Goal: Task Accomplishment & Management: Manage account settings

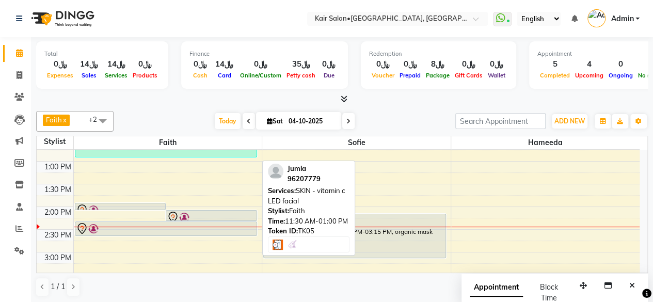
scroll to position [276, 0]
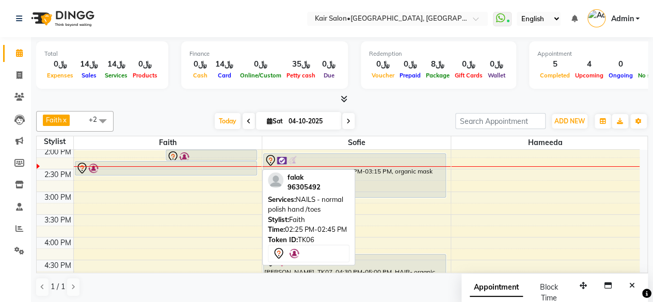
click at [204, 162] on div at bounding box center [166, 168] width 181 height 12
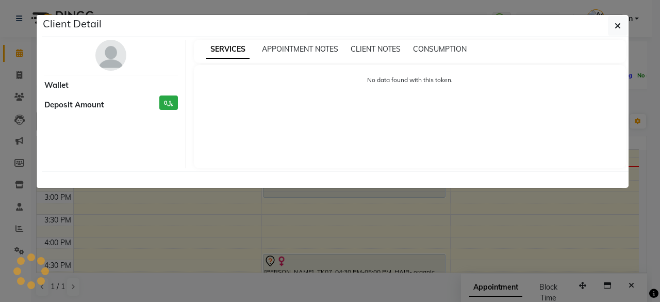
select select "7"
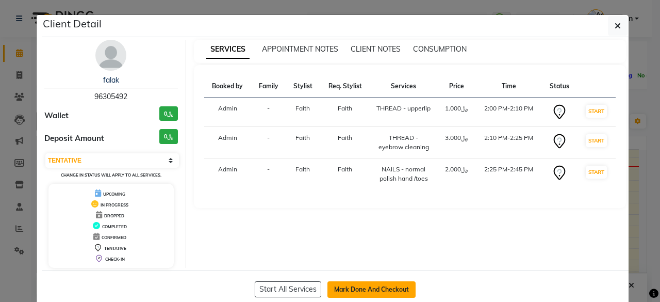
click at [370, 288] on button "Mark Done And Checkout" at bounding box center [372, 289] width 88 height 17
select select "service"
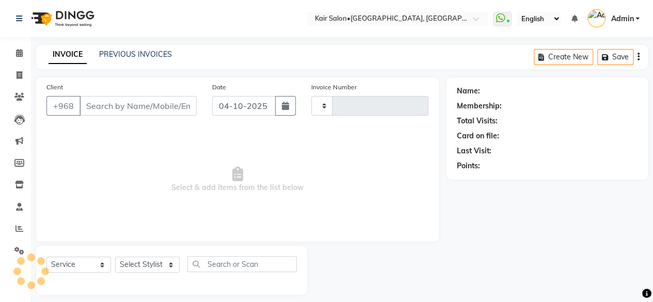
type input "2010"
select select "6490"
type input "96305492"
select select "49362"
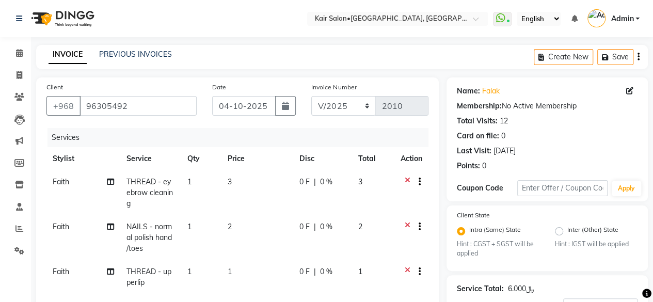
click at [57, 182] on span "Faith" at bounding box center [61, 181] width 17 height 9
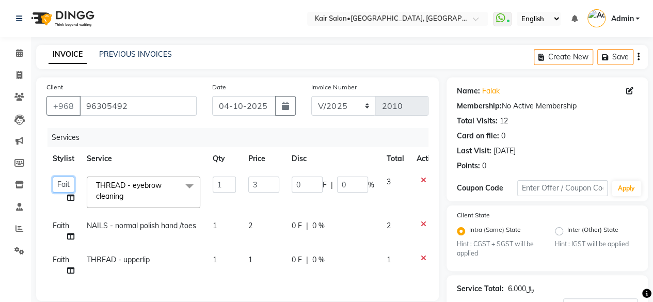
click at [56, 180] on select "[PERSON_NAME] Kairs staffs Madam [PERSON_NAME] Madam [PERSON_NAME] Madam Butain…" at bounding box center [64, 184] width 22 height 16
select select "58893"
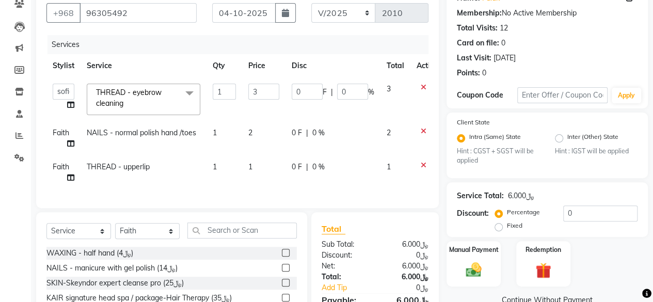
scroll to position [155, 0]
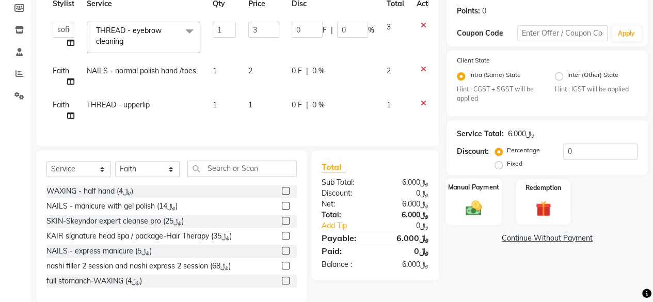
click at [470, 209] on img at bounding box center [473, 208] width 26 height 19
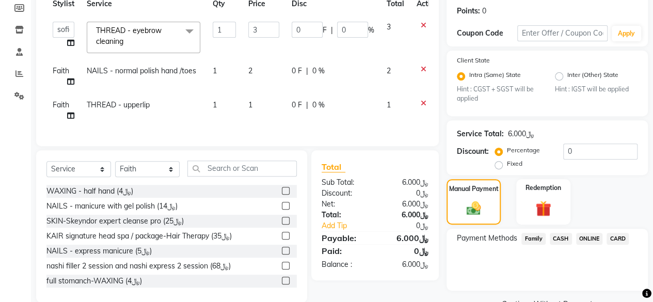
click at [620, 235] on span "CARD" at bounding box center [617, 239] width 22 height 12
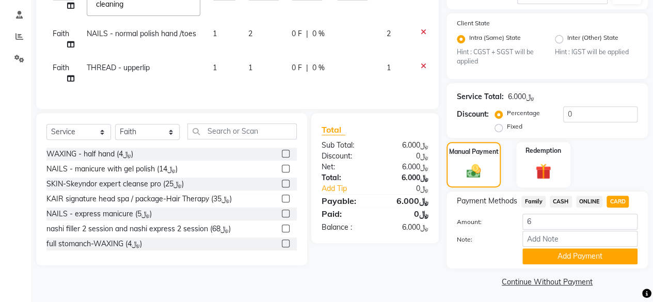
scroll to position [194, 0]
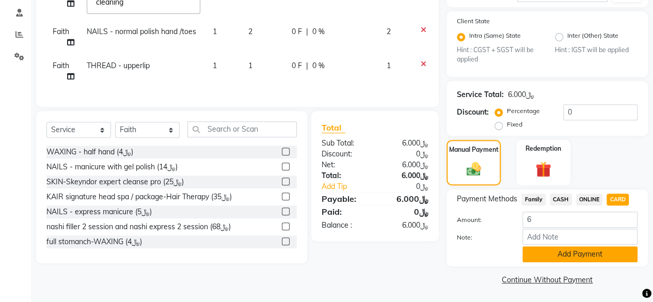
click at [564, 254] on button "Add Payment" at bounding box center [579, 254] width 115 height 16
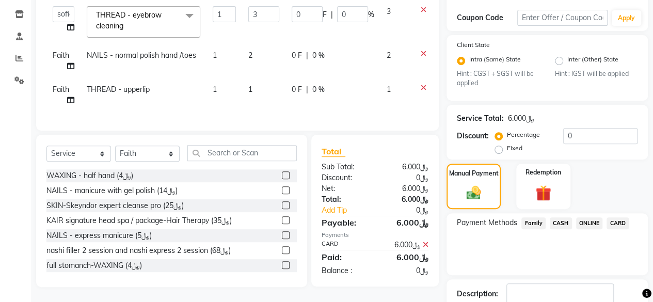
scroll to position [222, 0]
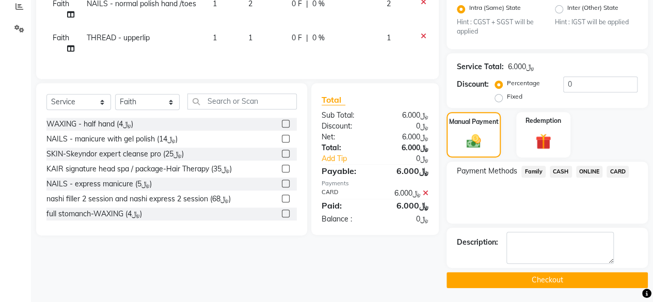
click at [536, 274] on button "Checkout" at bounding box center [546, 280] width 201 height 16
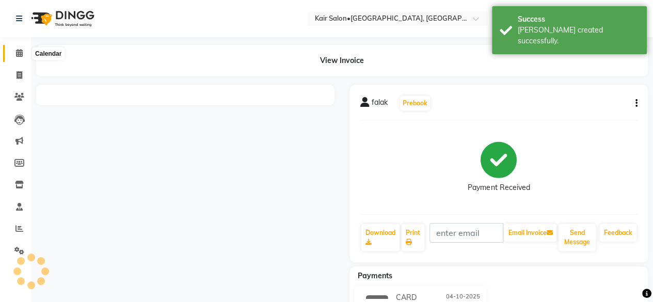
click at [21, 53] on icon at bounding box center [19, 53] width 7 height 8
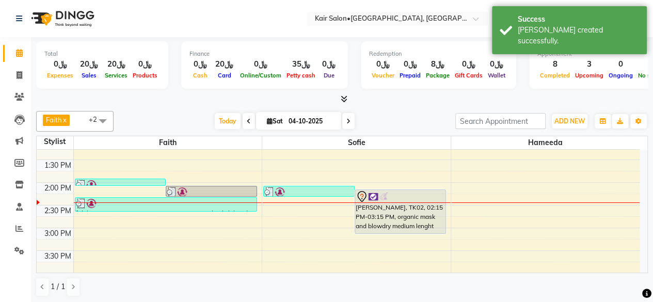
scroll to position [217, 0]
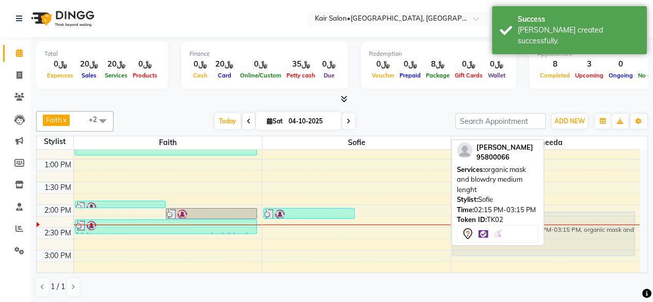
drag, startPoint x: 392, startPoint y: 229, endPoint x: 505, endPoint y: 225, distance: 113.0
click at [505, 225] on div "Faith x sofie x Hameeda x +2 Select All Faith Riri sofie [PERSON_NAME] HABSATBE…" at bounding box center [341, 204] width 611 height 194
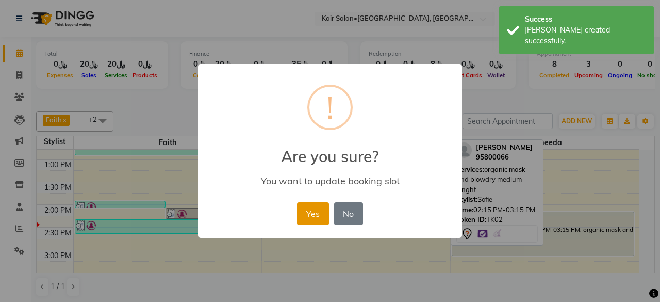
click at [312, 211] on button "Yes" at bounding box center [312, 213] width 31 height 23
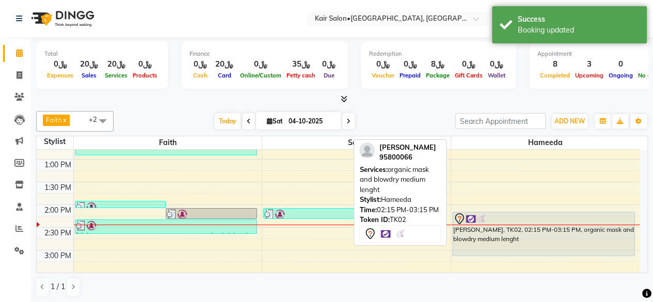
click at [553, 236] on div "[PERSON_NAME], TK02, 02:15 PM-03:15 PM, organic mask and blowdry medium lenght" at bounding box center [544, 233] width 182 height 43
click at [552, 234] on div "[PERSON_NAME], TK02, 02:15 PM-03:15 PM, organic mask and blowdry medium lenght" at bounding box center [544, 233] width 182 height 43
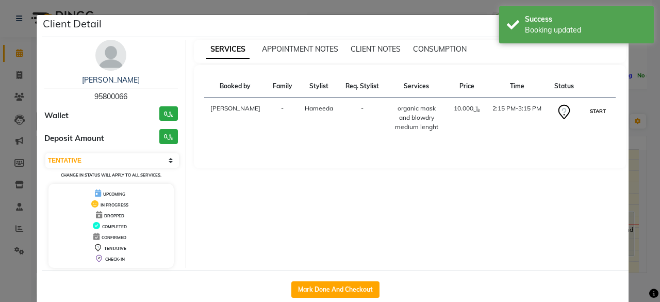
click at [597, 117] on button "START" at bounding box center [598, 111] width 21 height 13
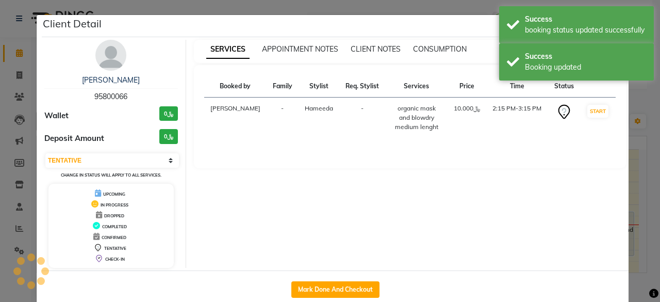
select select "1"
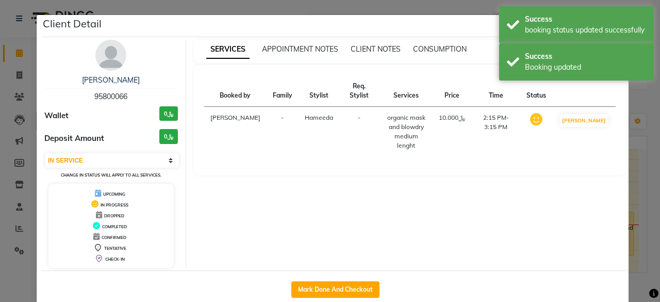
click at [648, 132] on ngb-modal-window "Client Detail Madam [PERSON_NAME] 95800066 Wallet ﷼0 Deposit Amount ﷼0 Select I…" at bounding box center [330, 151] width 660 height 302
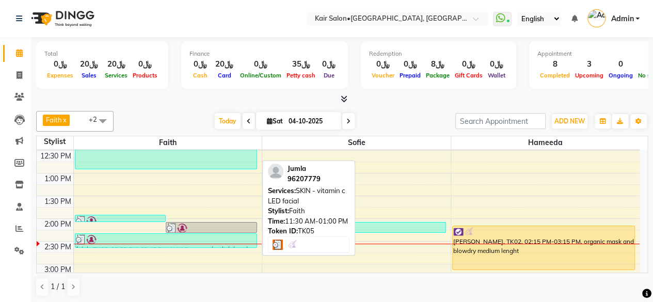
scroll to position [320, 0]
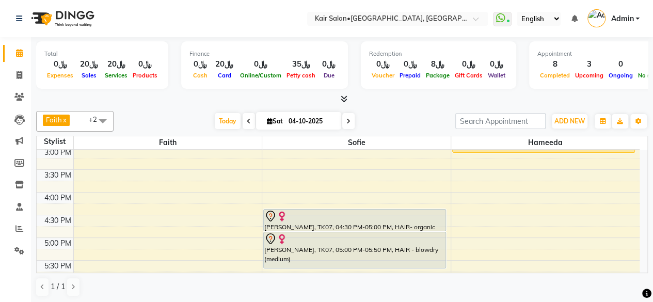
click at [80, 255] on div "8:00 AM 8:30 AM 9:00 AM 9:30 AM 10:00 AM 10:30 AM 11:00 AM 11:30 AM 12:00 PM 12…" at bounding box center [338, 192] width 603 height 726
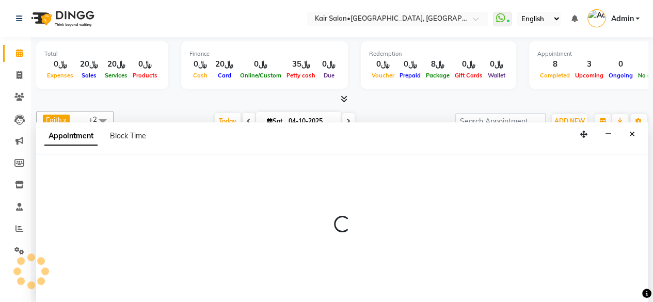
scroll to position [0, 0]
select select "49362"
select select "1050"
select select "tentative"
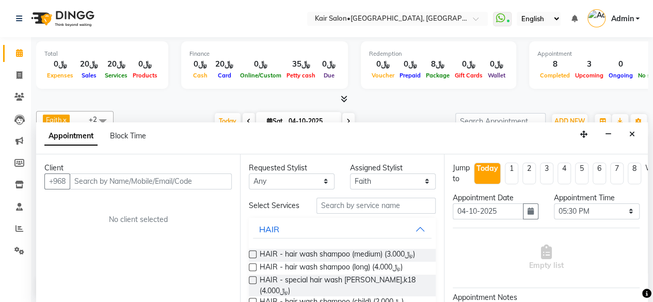
click at [148, 177] on input "text" at bounding box center [151, 181] width 162 height 16
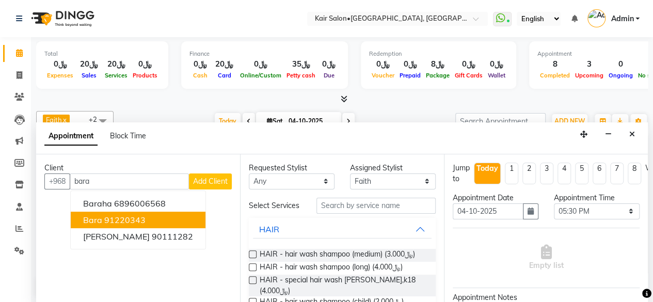
click at [126, 219] on ngb-highlight "91220343" at bounding box center [124, 220] width 41 height 10
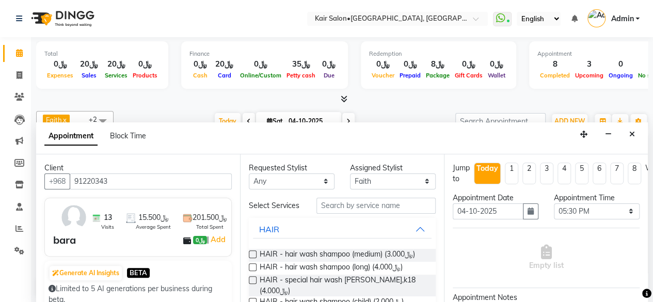
type input "91220343"
click at [324, 177] on select "Any Faith HABSATBEE [PERSON_NAME] Madam [PERSON_NAME] Madam [PERSON_NAME] Madam…" at bounding box center [292, 181] width 86 height 16
select select "49362"
click at [249, 173] on select "Any Faith HABSATBEE [PERSON_NAME] Madam [PERSON_NAME] Madam [PERSON_NAME] Madam…" at bounding box center [292, 181] width 86 height 16
click at [362, 208] on input "text" at bounding box center [375, 206] width 119 height 16
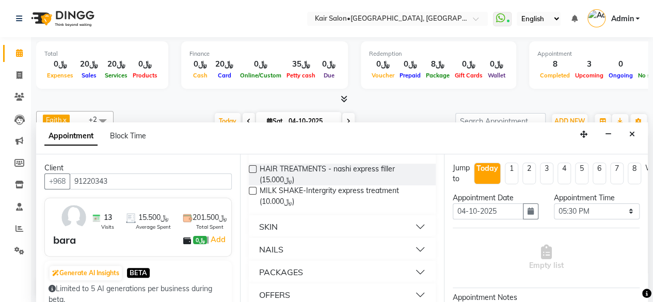
scroll to position [101, 0]
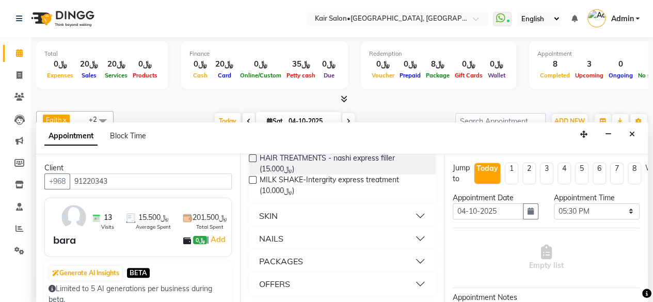
type input "express"
click at [414, 234] on button "NAILS" at bounding box center [342, 238] width 179 height 19
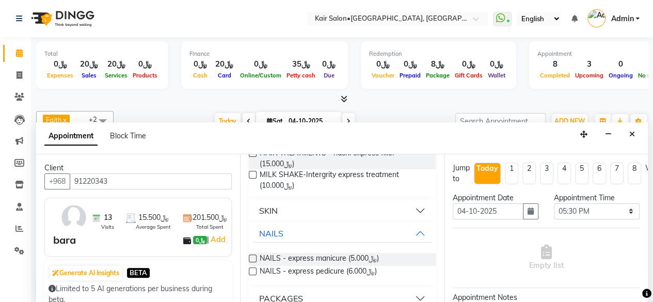
click at [251, 260] on label at bounding box center [253, 258] width 8 height 8
click at [251, 260] on input "checkbox" at bounding box center [252, 259] width 7 height 7
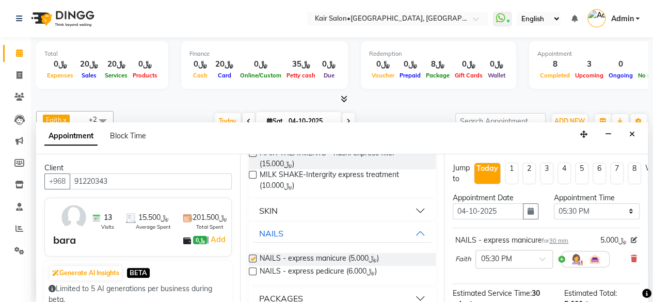
checkbox input "false"
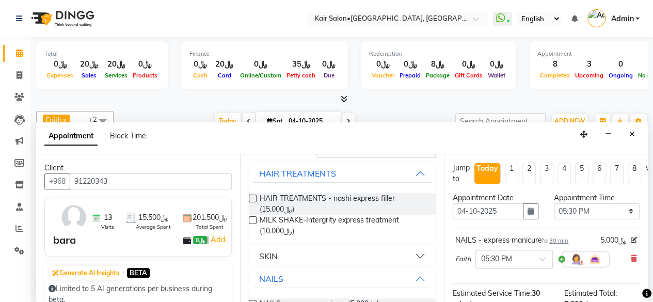
scroll to position [0, 0]
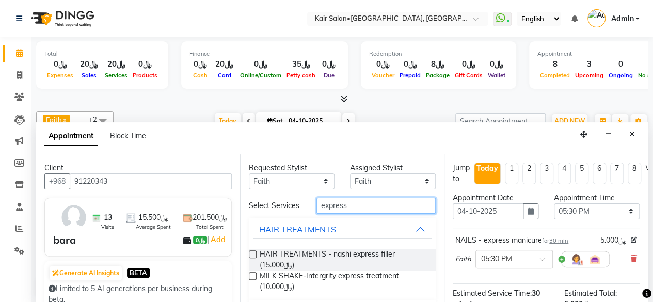
click at [359, 208] on input "express" at bounding box center [375, 206] width 119 height 16
type input "e"
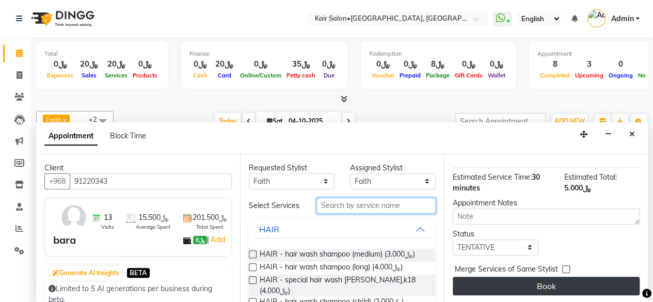
scroll to position [123, 0]
click at [534, 277] on button "Book" at bounding box center [546, 286] width 187 height 19
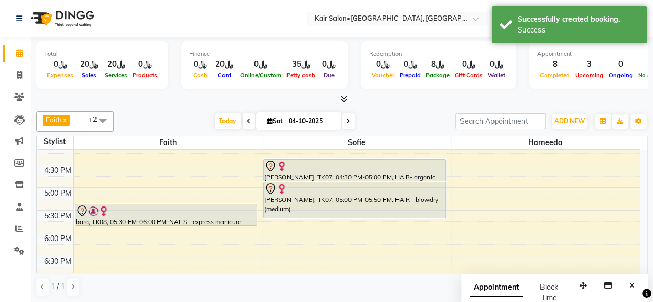
scroll to position [424, 0]
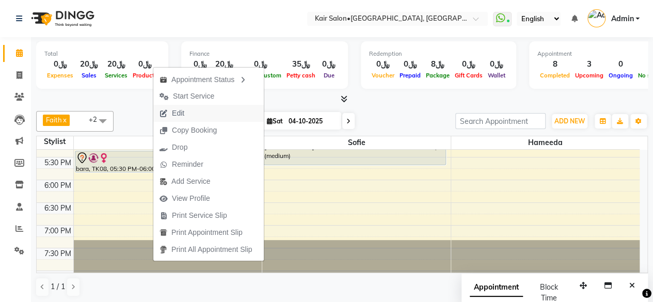
click at [197, 112] on button "Edit" at bounding box center [208, 113] width 110 height 17
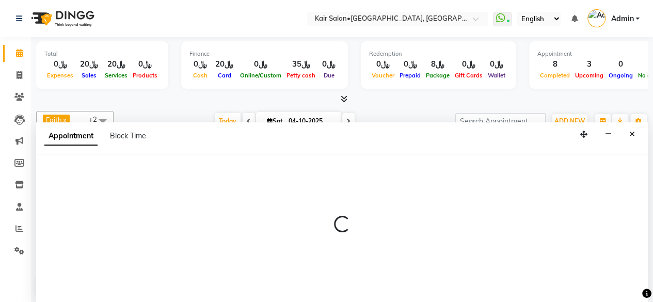
scroll to position [0, 0]
select select "tentative"
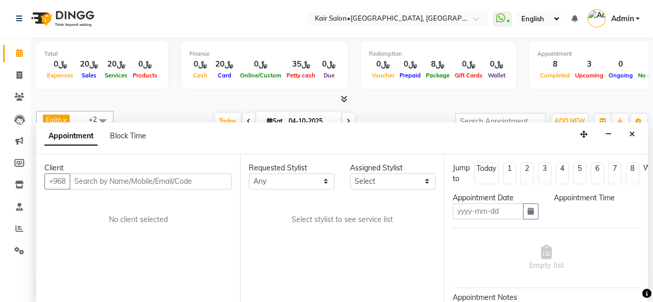
type input "04-10-2025"
select select "1050"
select select "49362"
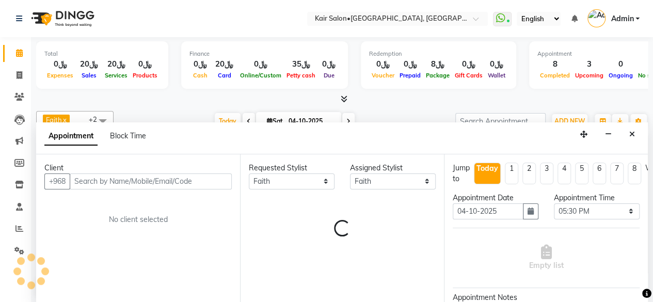
select select "3223"
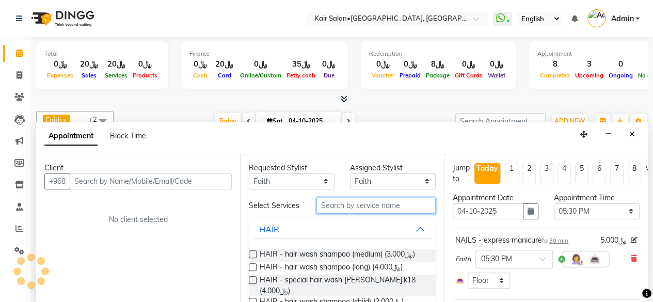
click at [342, 210] on input "text" at bounding box center [375, 206] width 119 height 16
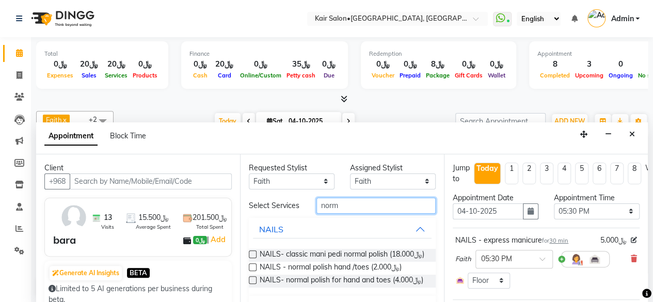
type input "norm"
click at [250, 271] on label at bounding box center [253, 267] width 8 height 8
click at [250, 271] on input "checkbox" at bounding box center [252, 268] width 7 height 7
checkbox input "false"
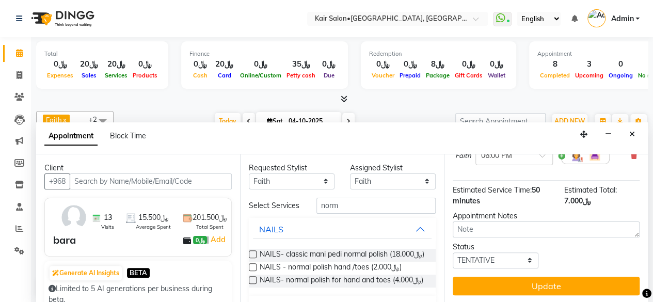
scroll to position [184, 0]
click at [544, 277] on button "Update" at bounding box center [546, 286] width 187 height 19
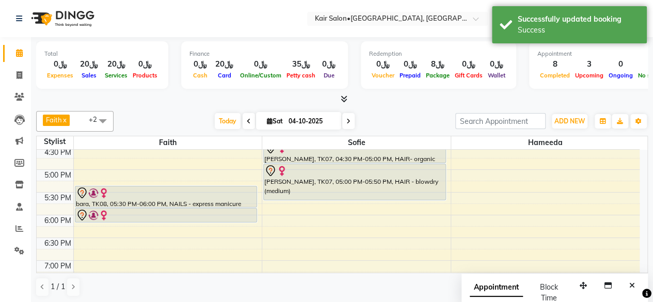
scroll to position [365, 0]
